Goal: Find specific page/section: Find specific page/section

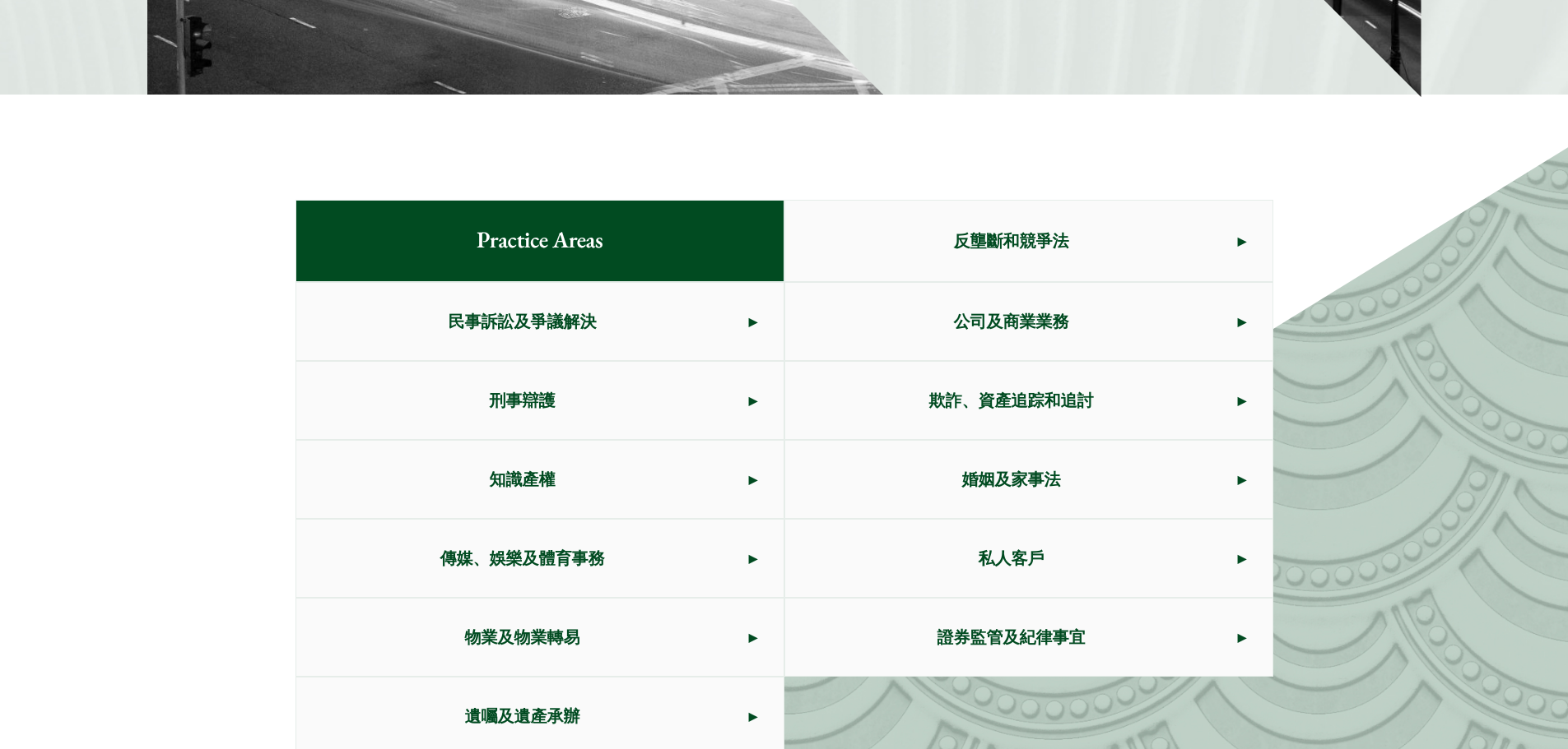
scroll to position [813, 0]
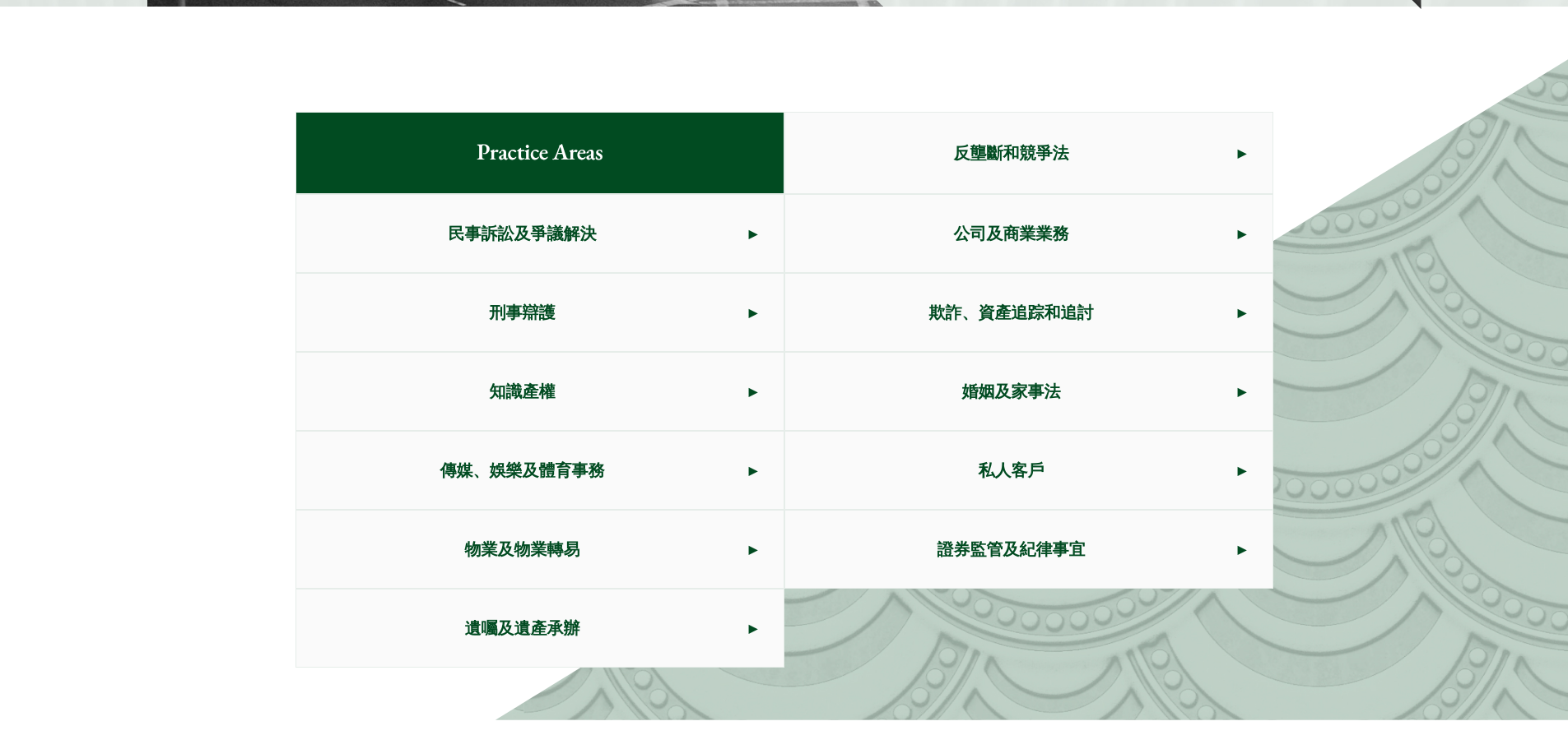
click at [755, 553] on link "物業及物業轉易" at bounding box center [540, 549] width 487 height 78
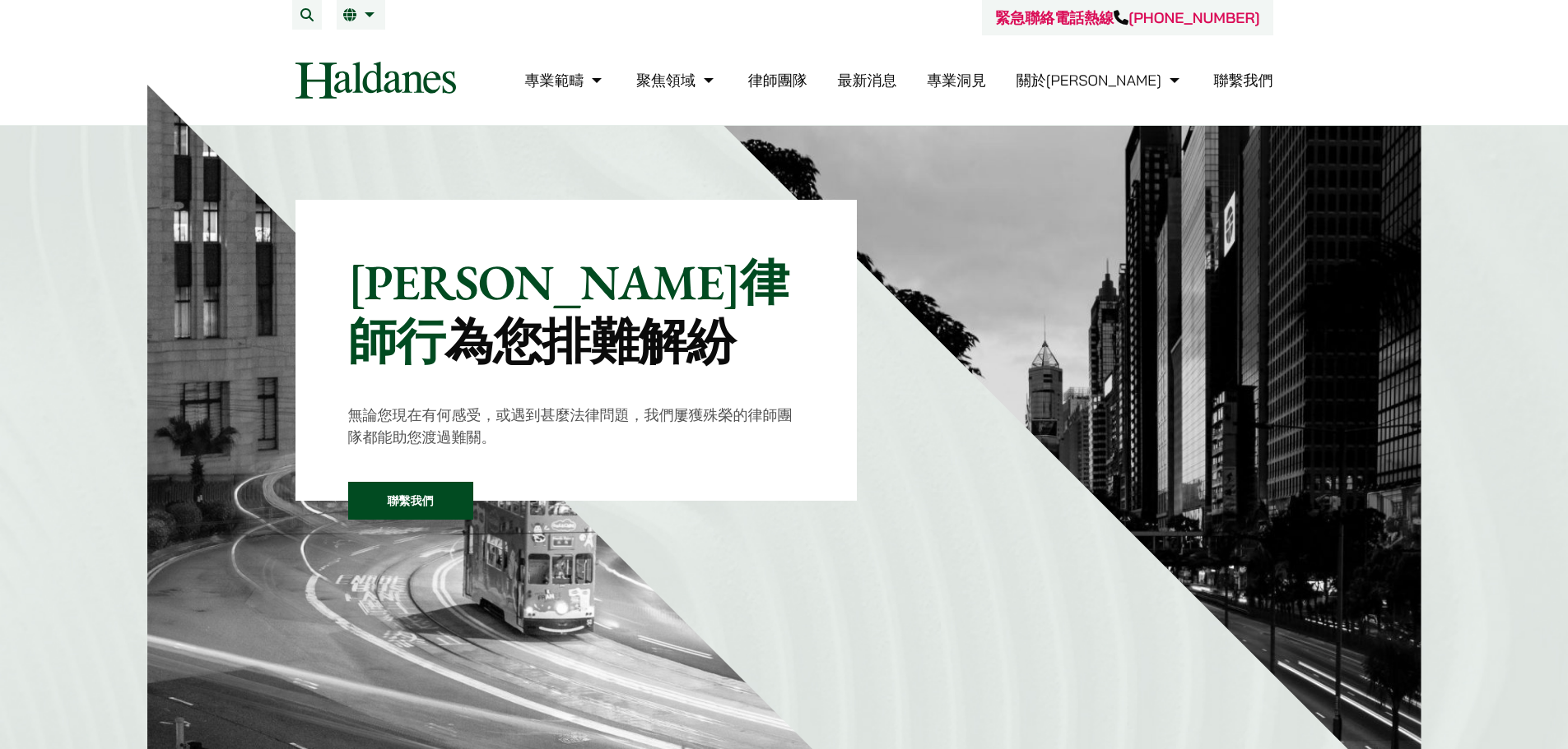
scroll to position [813, 0]
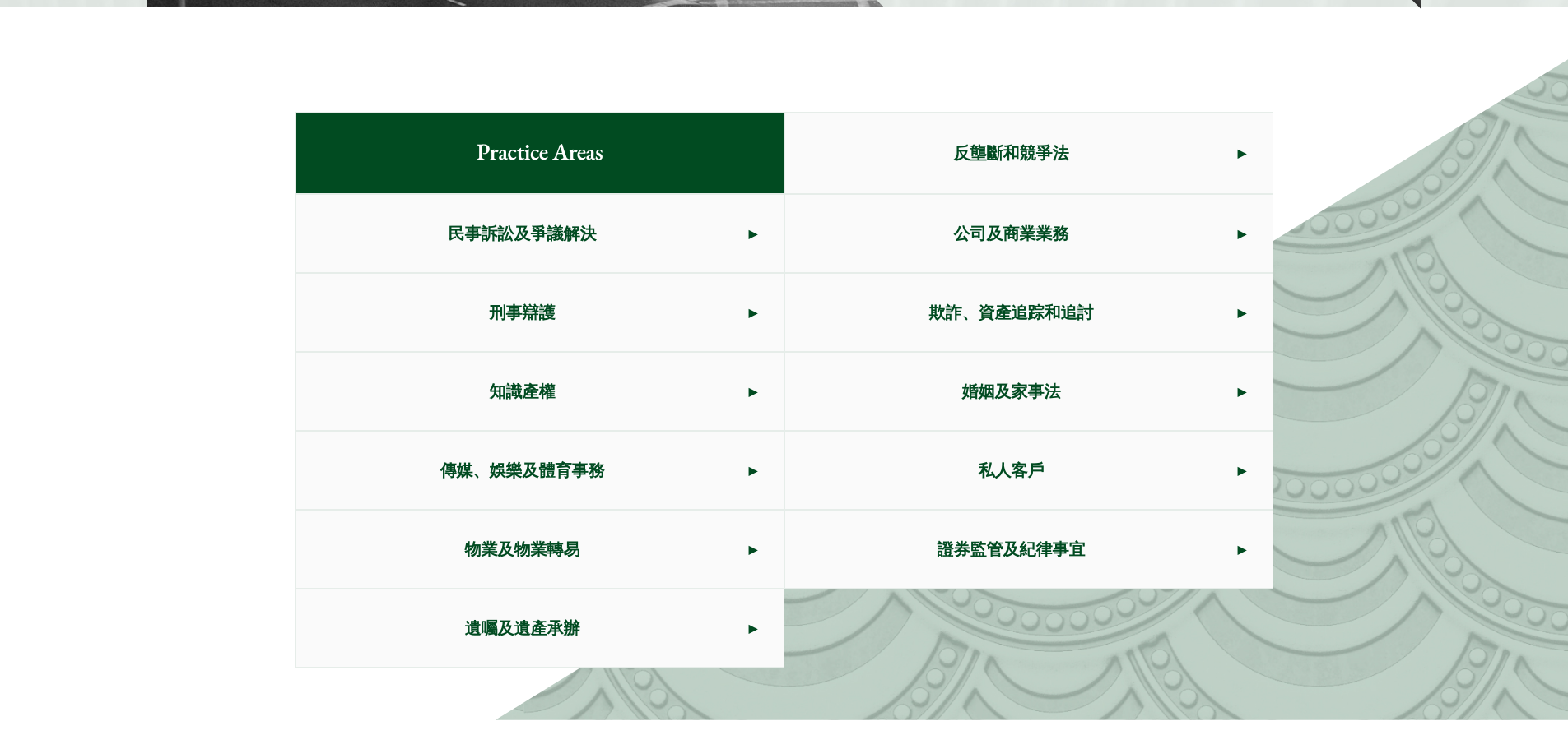
click at [1240, 233] on link "公司及商業業務" at bounding box center [1028, 233] width 487 height 78
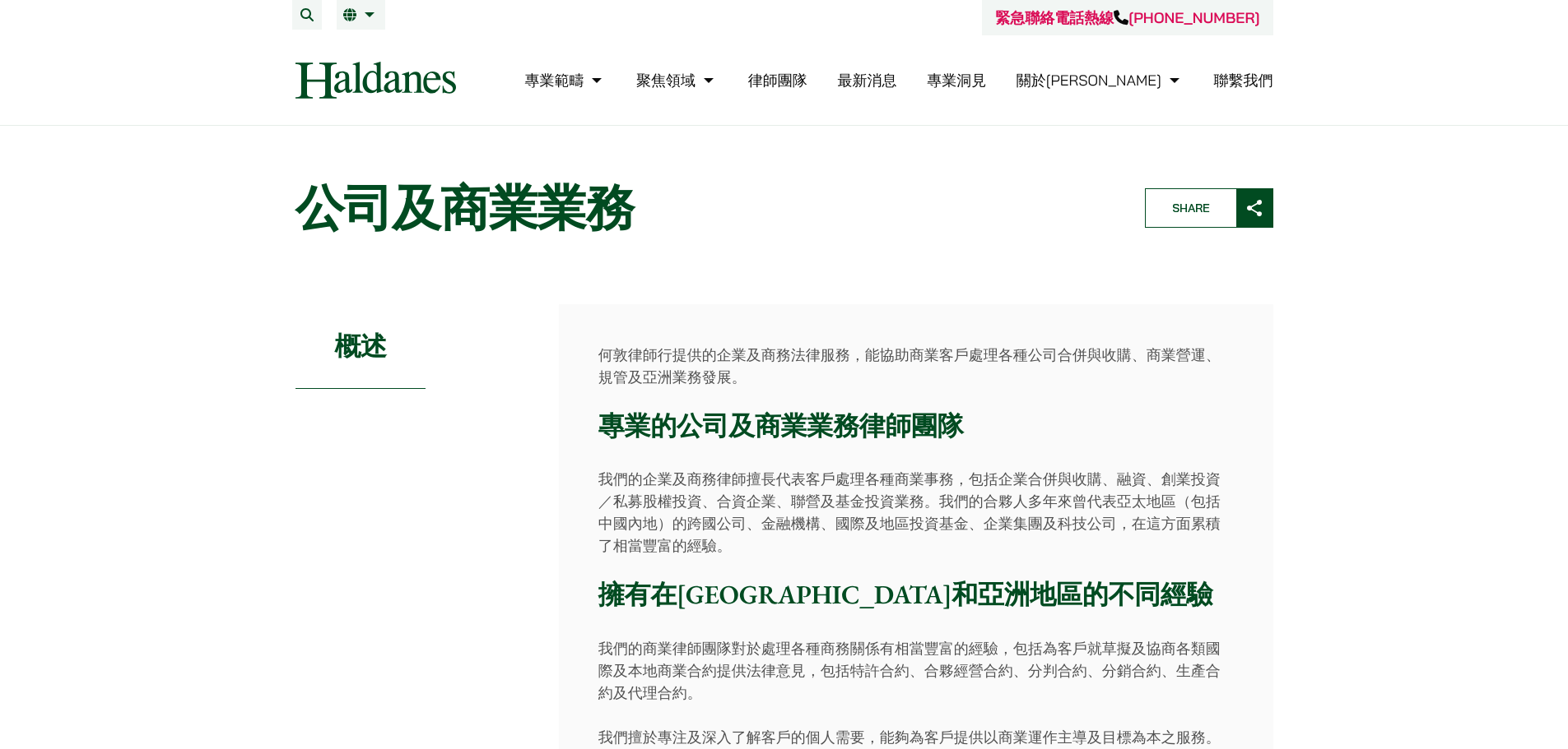
click at [1264, 79] on link "聯繫我們" at bounding box center [1243, 80] width 59 height 19
